Goal: Check status

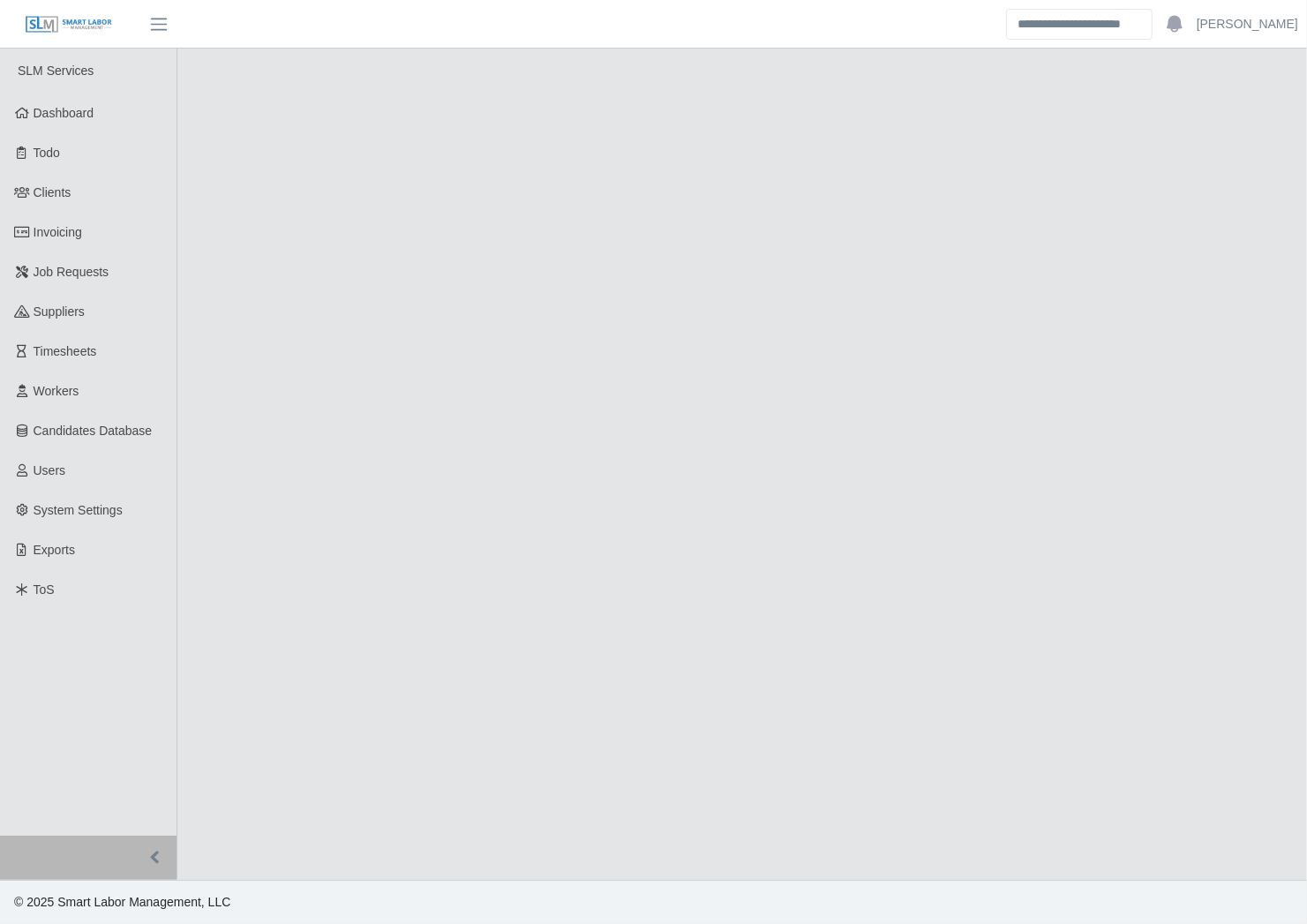
select select "****"
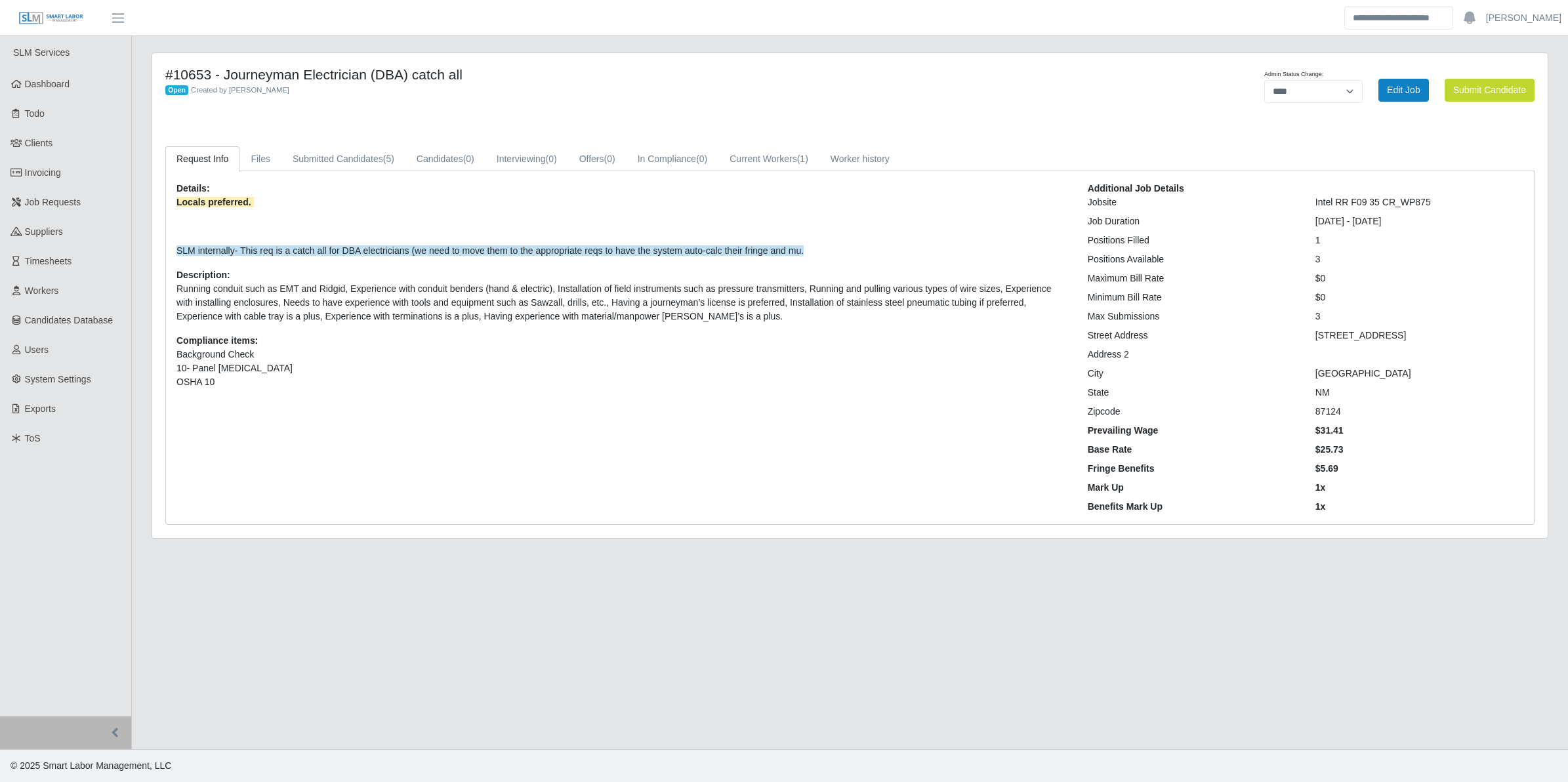
drag, startPoint x: 726, startPoint y: 437, endPoint x: 744, endPoint y: 425, distance: 21.6
click at [726, 437] on div "Details: Locals preferred. SLM internally- This req is a catch all for DBA elec…" at bounding box center [622, 347] width 911 height 332
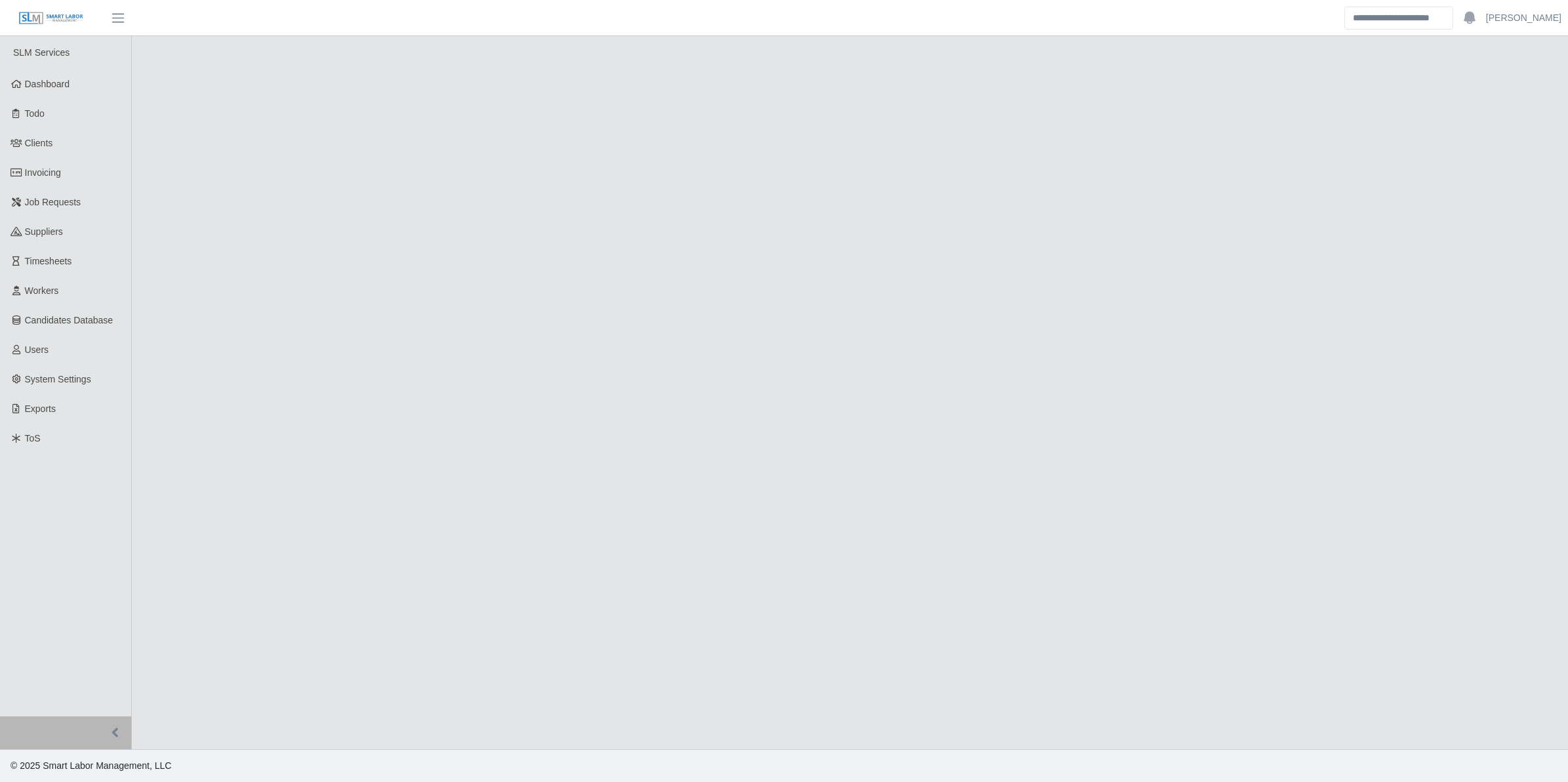
select select "******"
